Goal: Task Accomplishment & Management: Use online tool/utility

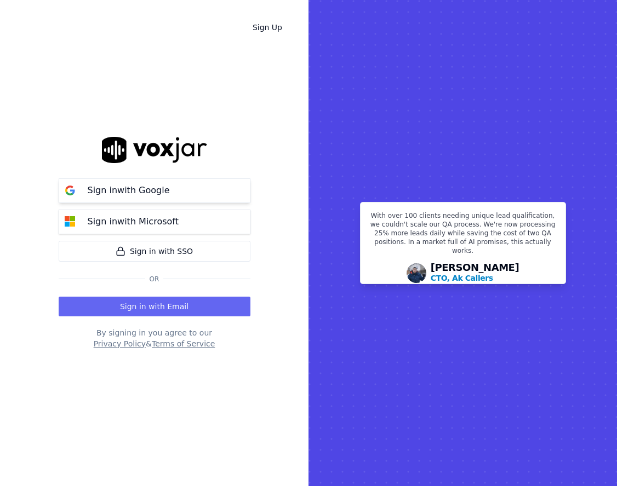
click at [182, 182] on button "Sign in with Google" at bounding box center [155, 191] width 192 height 25
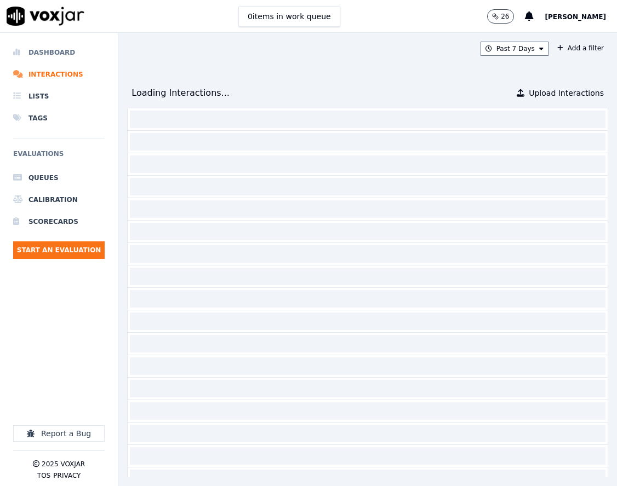
click at [53, 50] on li "Dashboard" at bounding box center [58, 53] width 91 height 22
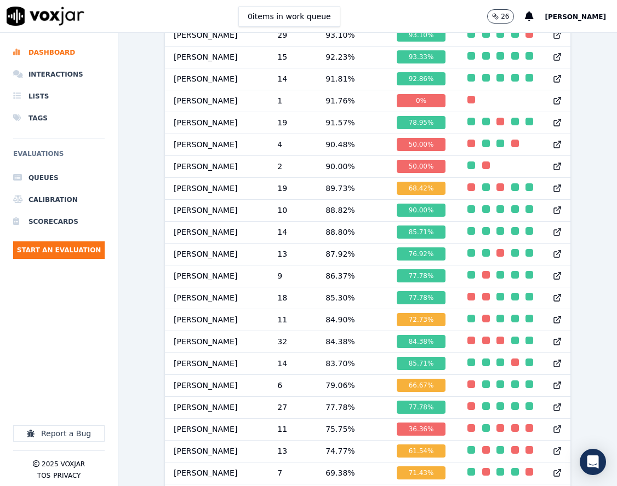
scroll to position [1124, 0]
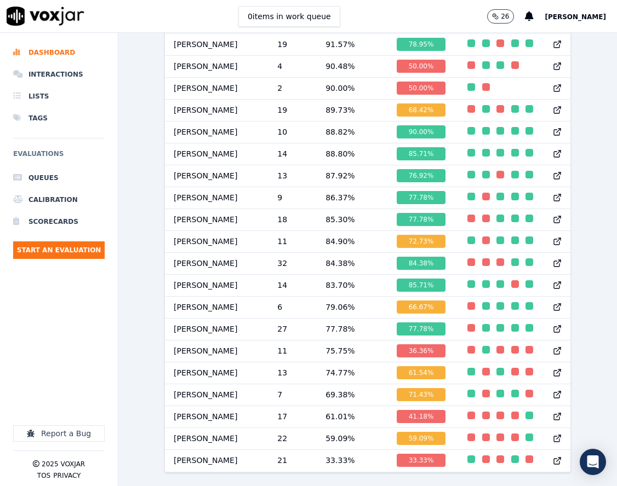
click at [151, 301] on div "Past 7 Days Add a filter Evaluations Evaluators Score Distribution Avg Score 86…" at bounding box center [367, 259] width 498 height 453
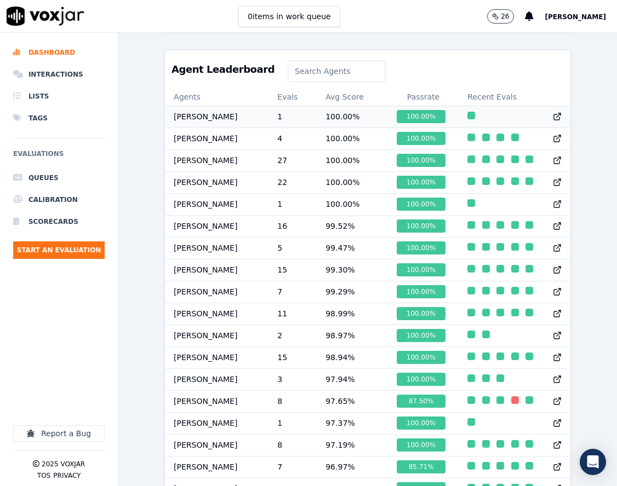
scroll to position [0, 0]
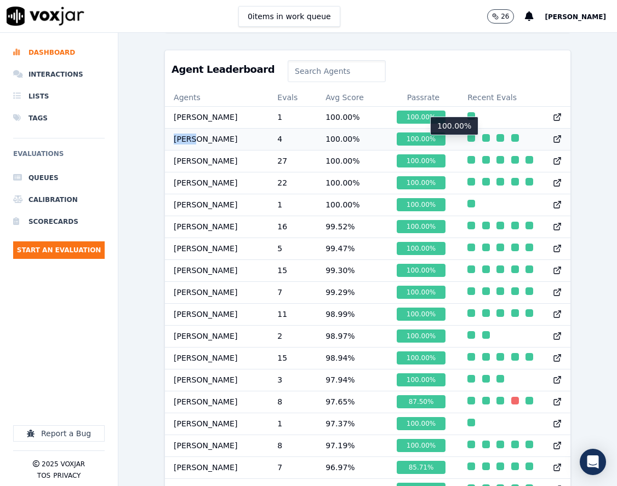
click at [467, 141] on div "button" at bounding box center [471, 138] width 8 height 8
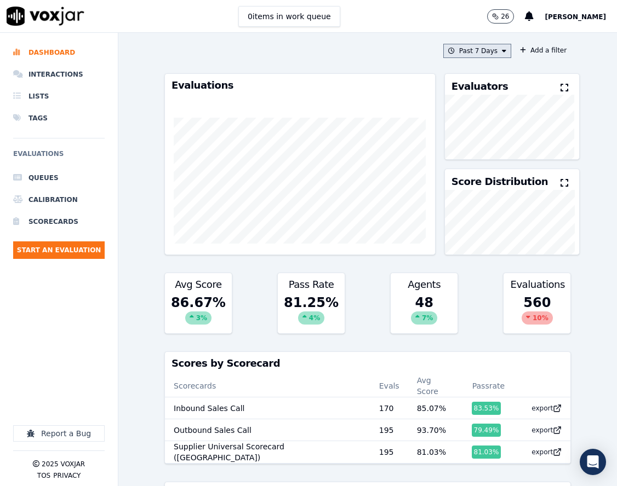
click at [502, 51] on icon at bounding box center [504, 51] width 4 height 7
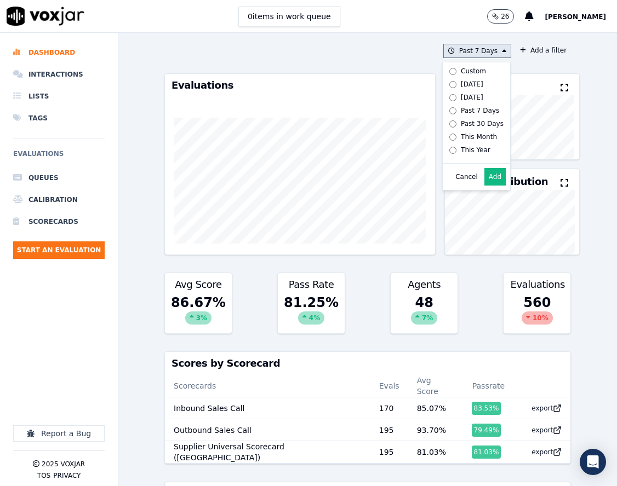
click at [472, 73] on label "Custom" at bounding box center [474, 71] width 59 height 13
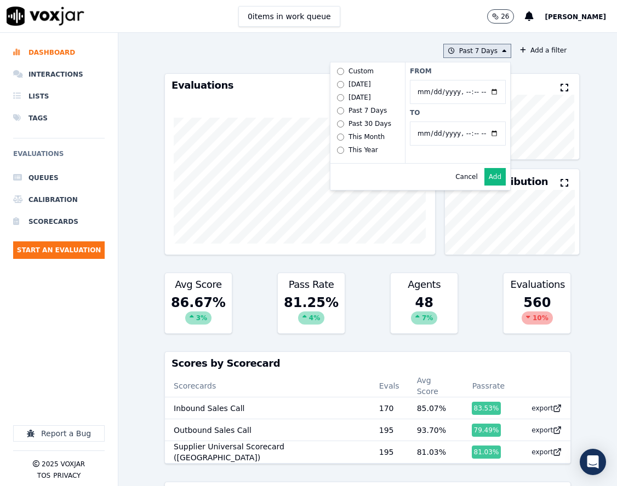
click at [480, 88] on input "From" at bounding box center [458, 92] width 96 height 24
type input "2025-08-21T00:00"
click at [475, 71] on label "From" at bounding box center [458, 71] width 96 height 9
click at [475, 80] on input "From" at bounding box center [458, 92] width 96 height 24
click at [484, 180] on button "Add" at bounding box center [494, 177] width 21 height 18
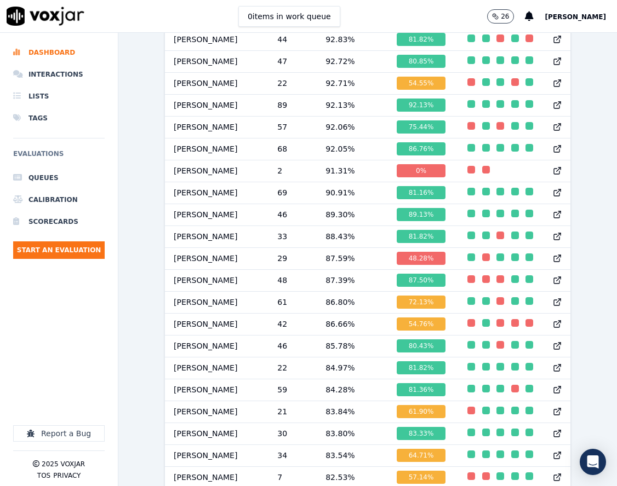
scroll to position [931, 0]
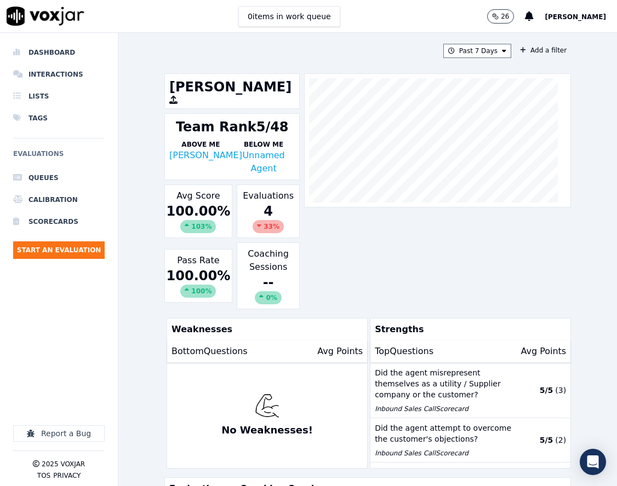
scroll to position [219, 0]
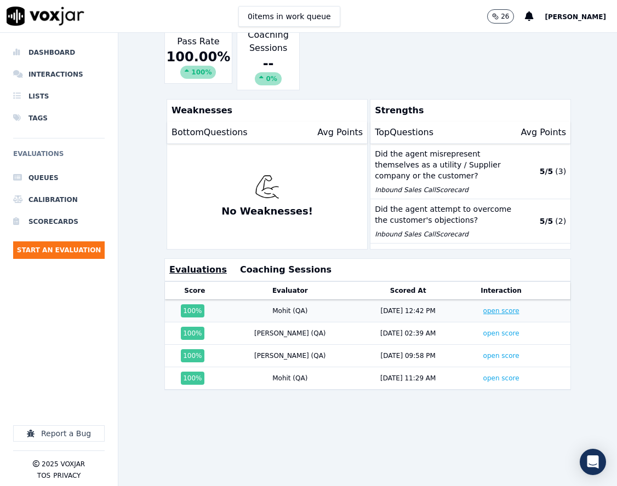
click at [483, 310] on link "open score" at bounding box center [501, 311] width 36 height 8
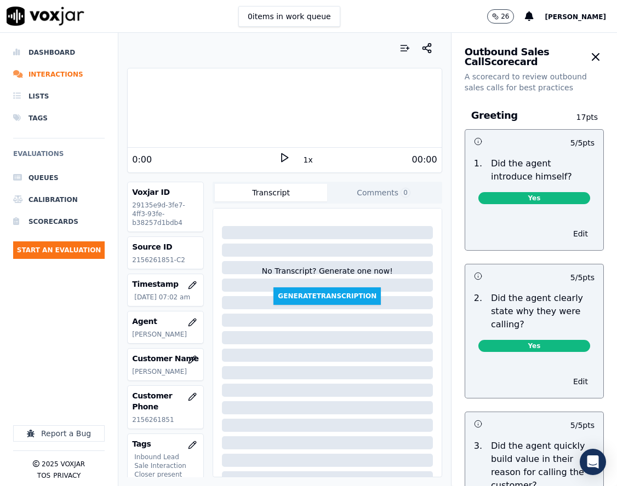
click at [153, 261] on p "2156261851-C2" at bounding box center [165, 260] width 67 height 9
copy p "2156261851"
